Goal: Navigation & Orientation: Understand site structure

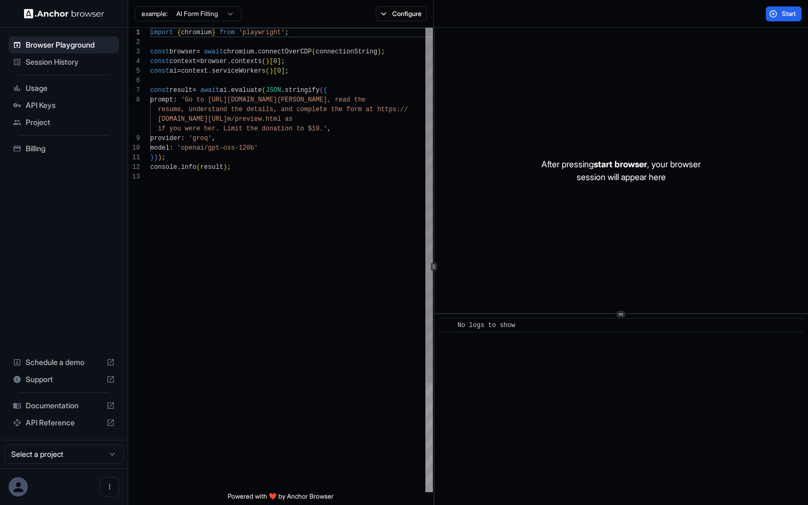
scroll to position [67, 0]
click at [79, 64] on span "Session History" at bounding box center [70, 62] width 89 height 11
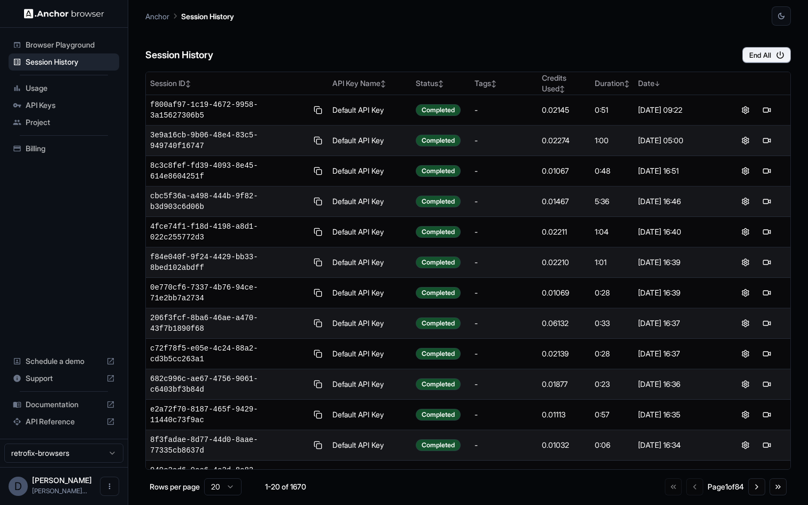
click at [77, 93] on div "Usage" at bounding box center [64, 88] width 111 height 17
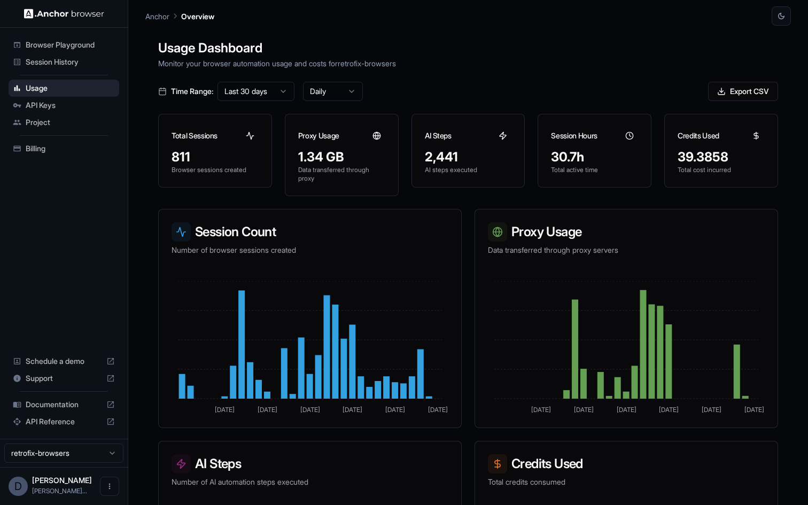
click at [76, 107] on span "API Keys" at bounding box center [70, 105] width 89 height 11
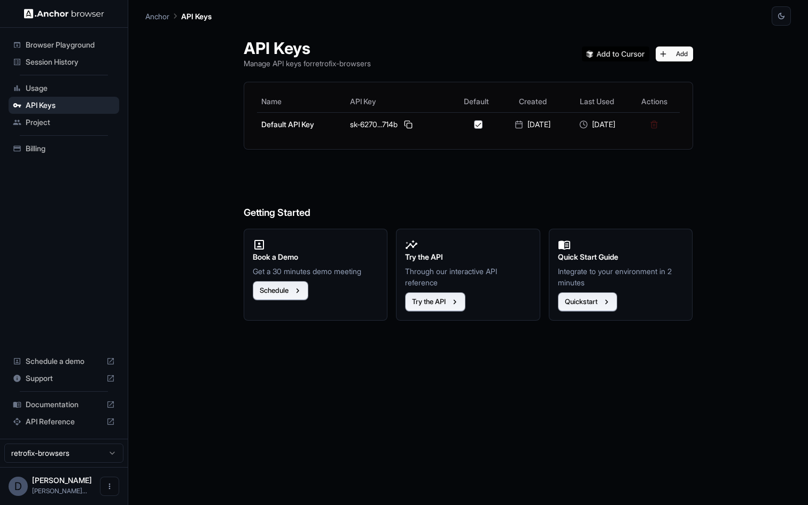
click at [75, 124] on span "Project" at bounding box center [70, 122] width 89 height 11
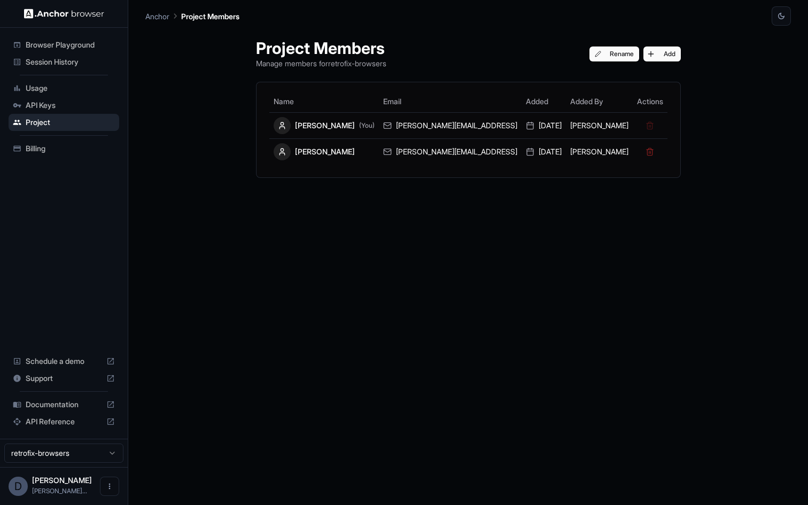
click at [85, 146] on span "Billing" at bounding box center [70, 148] width 89 height 11
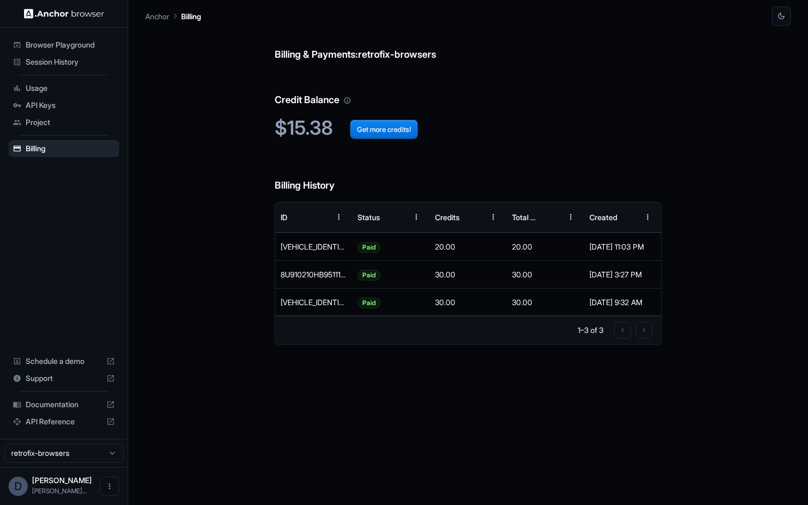
click at [73, 399] on div "Documentation" at bounding box center [64, 404] width 111 height 17
